Goal: Information Seeking & Learning: Find specific page/section

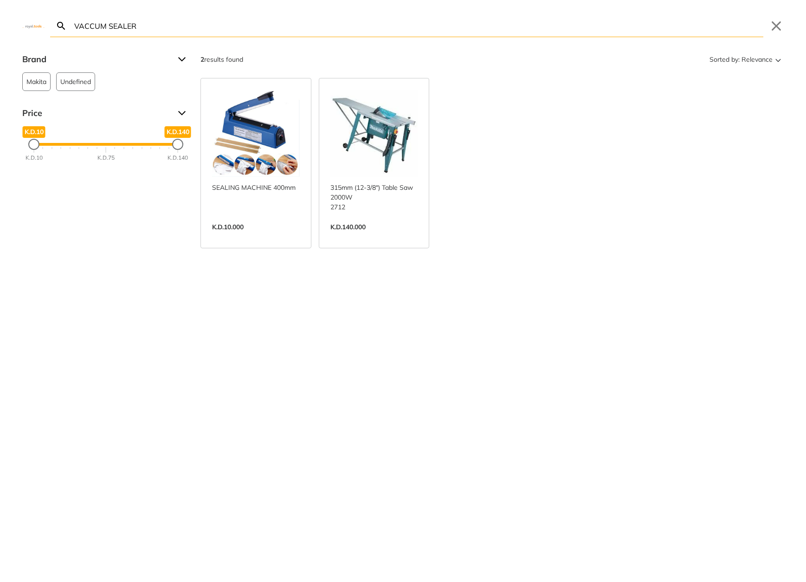
click at [390, 33] on body "0 0" at bounding box center [403, 291] width 806 height 582
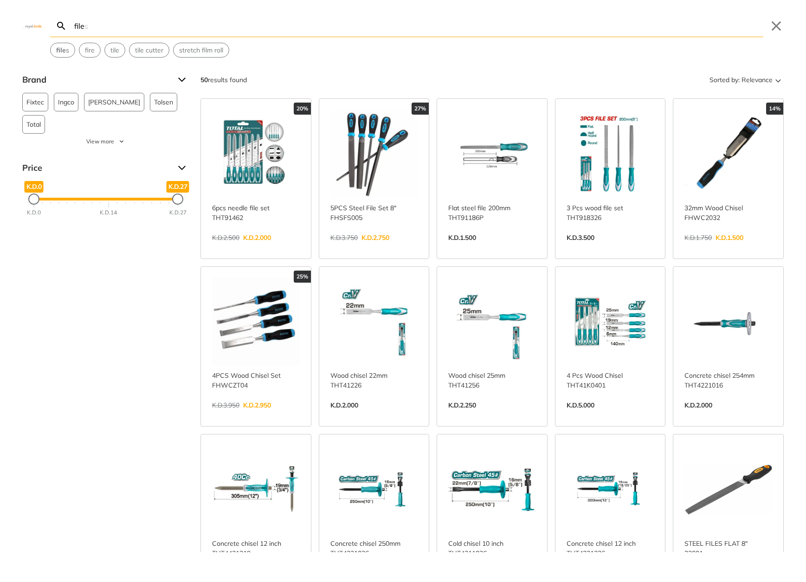
type input "file"
click at [499, 247] on link "View more →" at bounding box center [492, 247] width 88 height 0
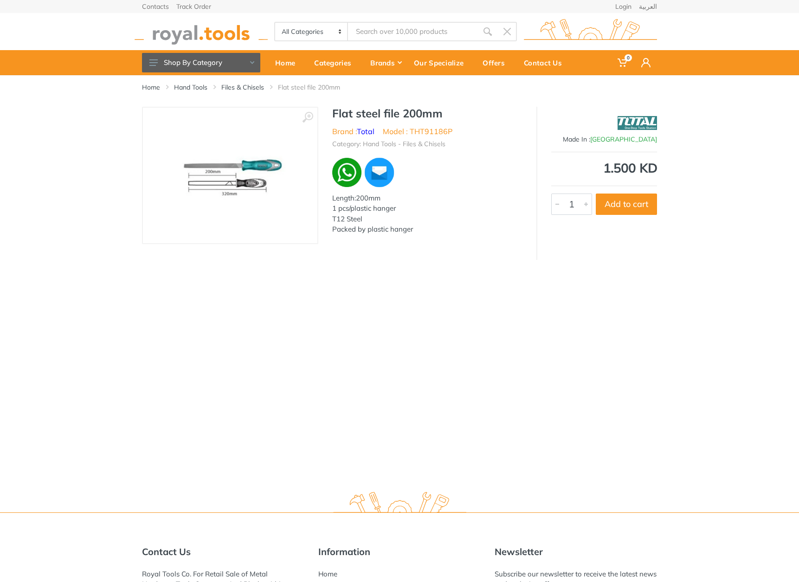
type input "file"
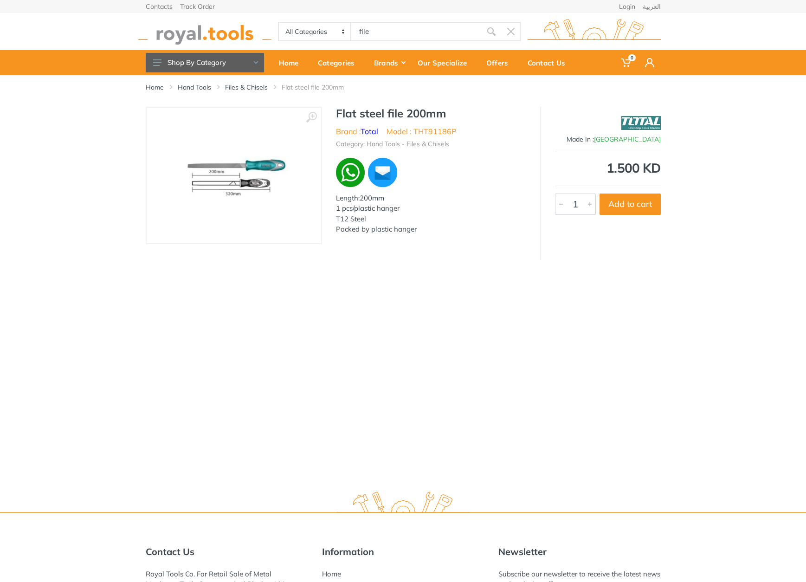
click at [374, 28] on body "0 0" at bounding box center [403, 291] width 806 height 582
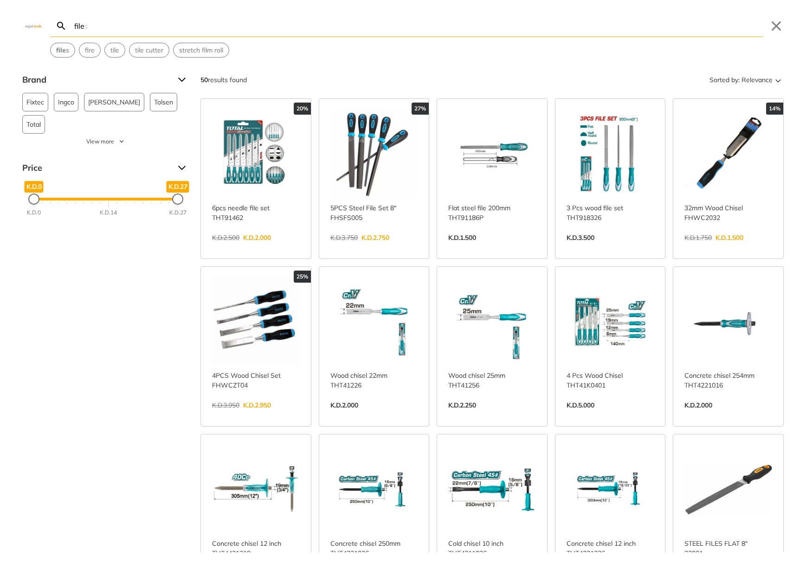
click at [374, 28] on input "file" at bounding box center [417, 26] width 691 height 22
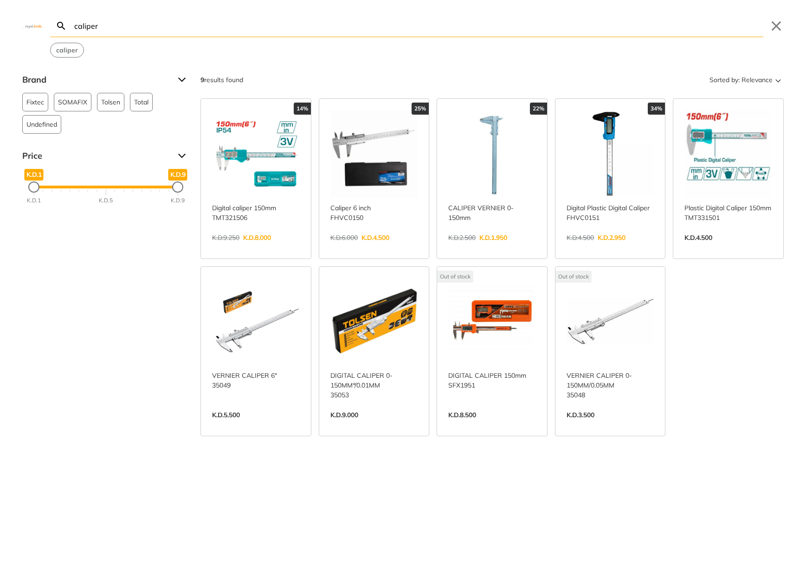
type input "caliper"
click at [276, 247] on link "View more →" at bounding box center [256, 247] width 88 height 0
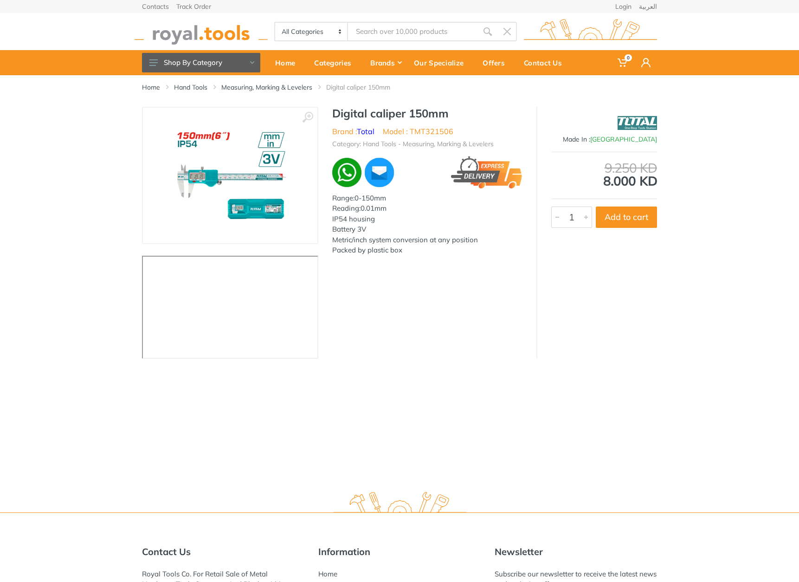
type input "caliper"
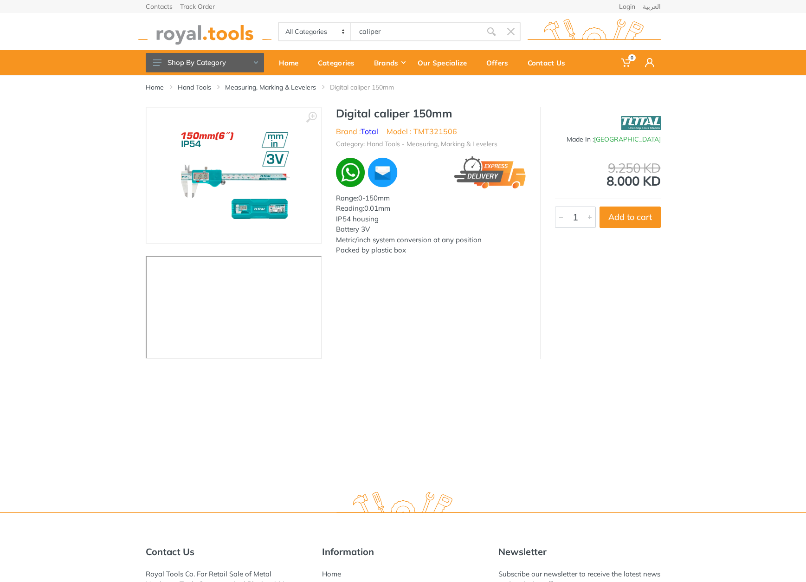
click at [404, 26] on body "0 0" at bounding box center [403, 291] width 806 height 582
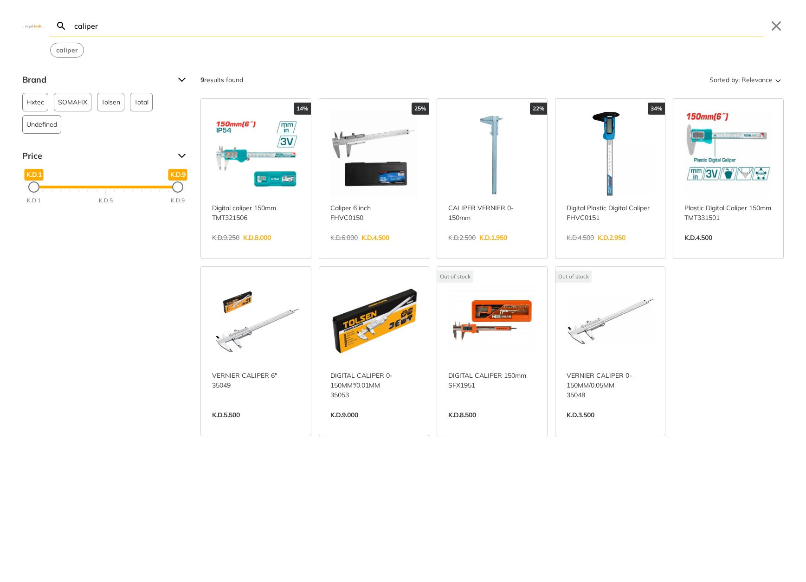
click at [376, 26] on input "caliper" at bounding box center [417, 26] width 691 height 22
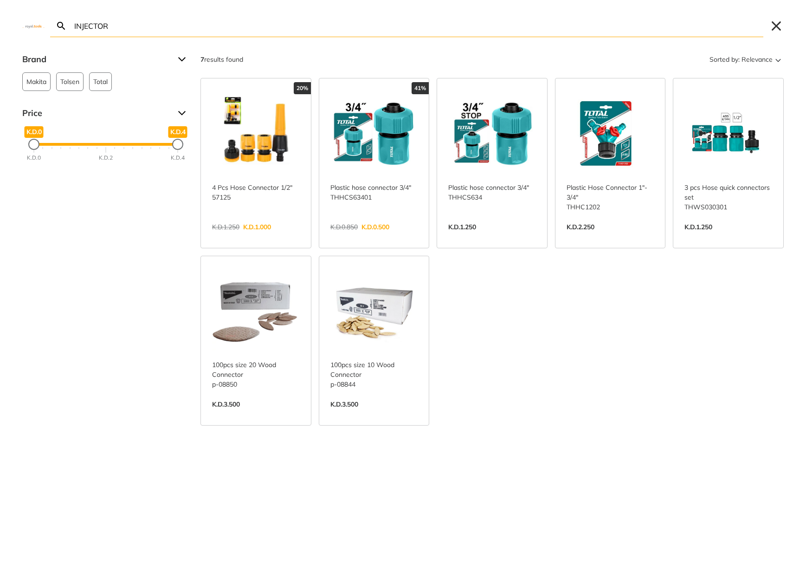
type input "INJECTOR"
click at [775, 32] on button "Close" at bounding box center [776, 26] width 15 height 15
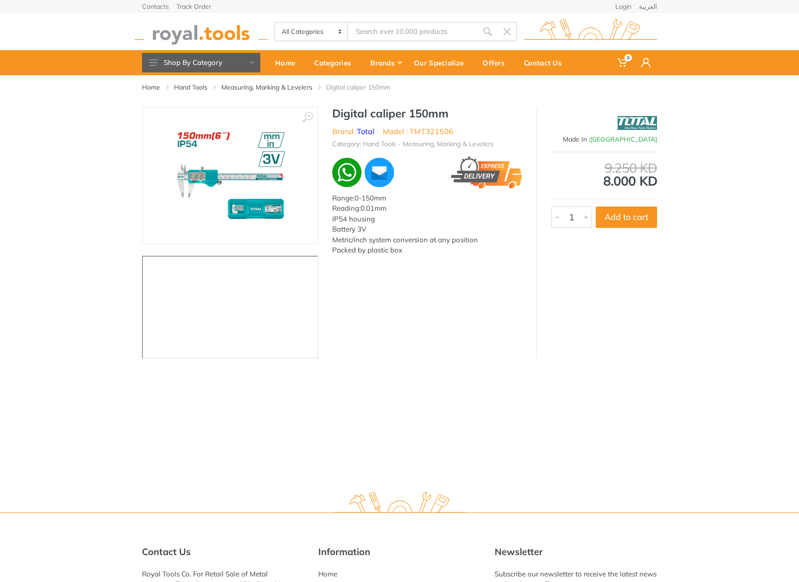
click at [393, 35] on input "Site search" at bounding box center [413, 31] width 130 height 19
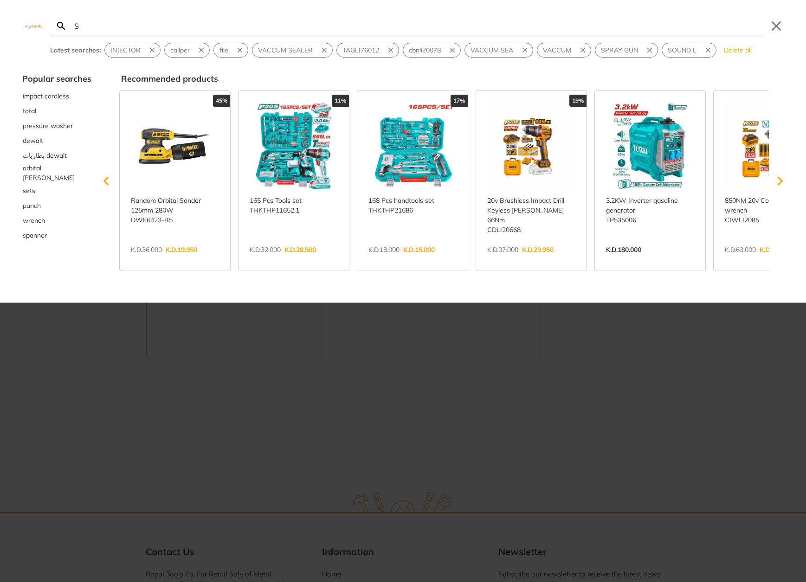
type input "S"
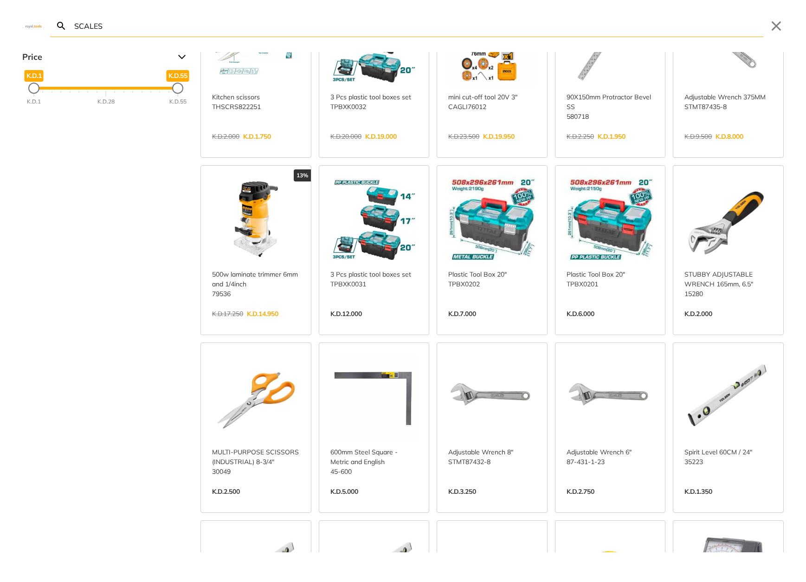
scroll to position [264, 0]
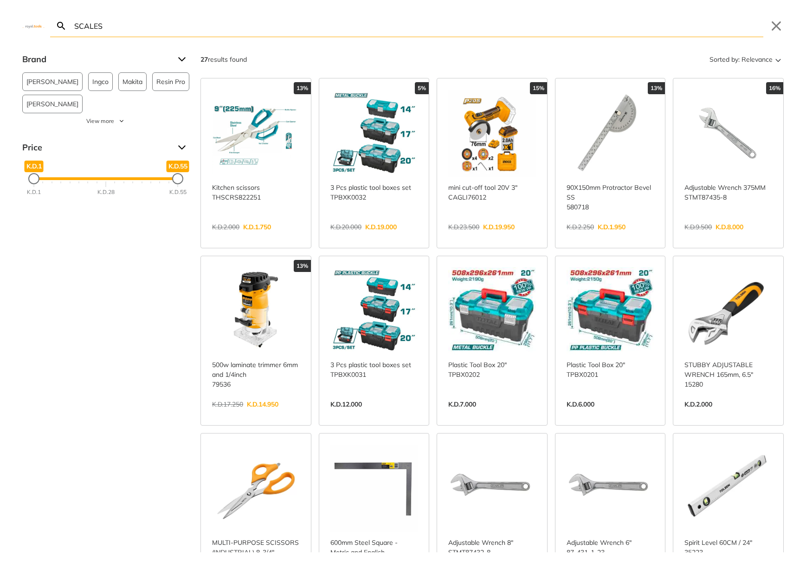
click at [261, 34] on input "SCALES" at bounding box center [417, 26] width 691 height 22
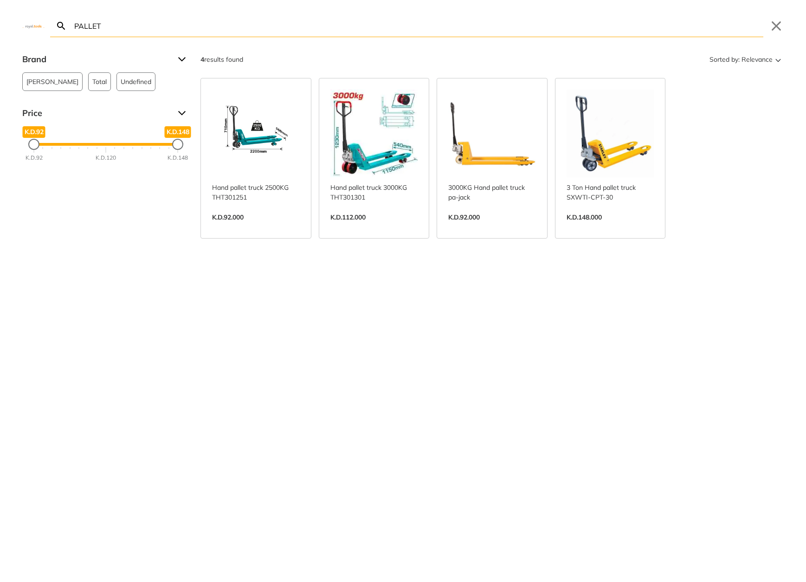
type input "PALLET"
click at [269, 227] on link "View more →" at bounding box center [256, 227] width 88 height 0
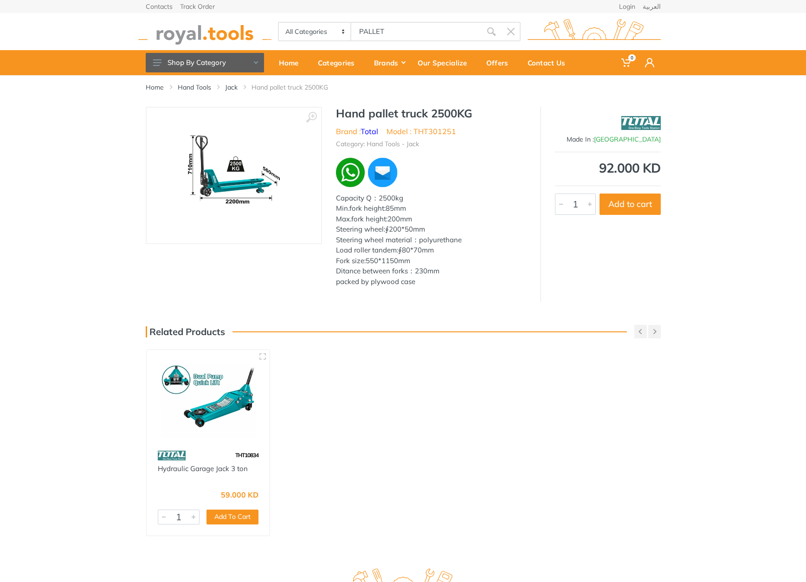
click at [384, 30] on body "0 0" at bounding box center [403, 291] width 806 height 582
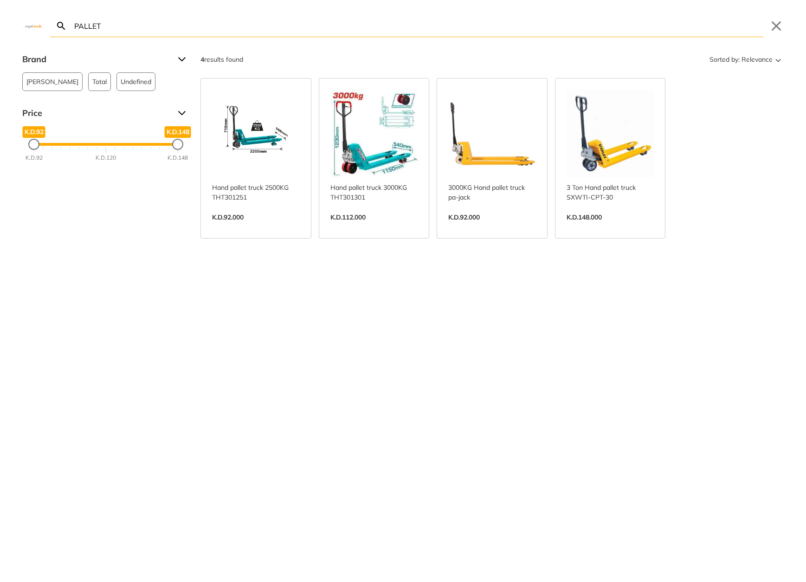
click at [384, 32] on input "PALLET" at bounding box center [417, 26] width 691 height 22
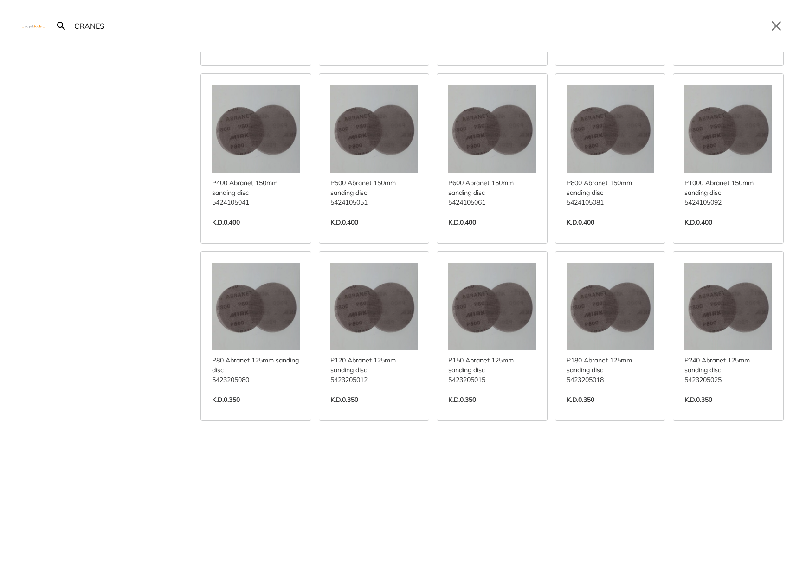
scroll to position [363, 0]
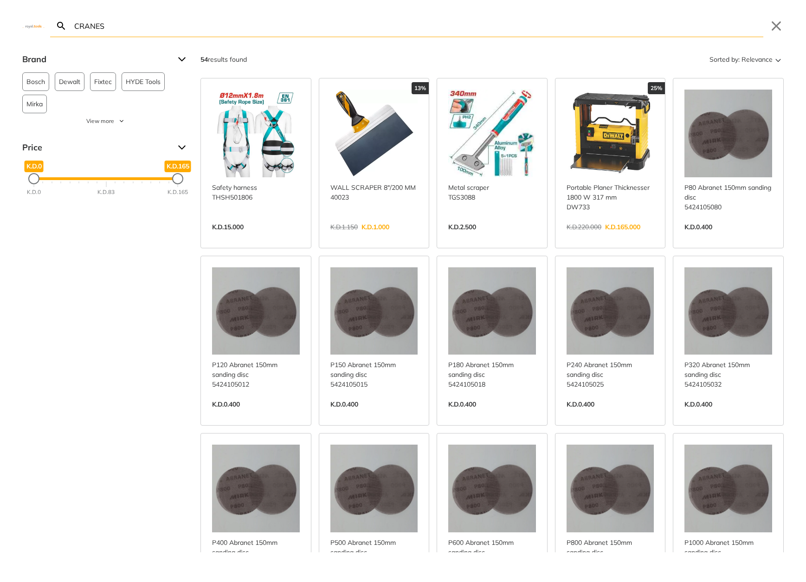
type input "CRANES"
